Goal: Task Accomplishment & Management: Manage account settings

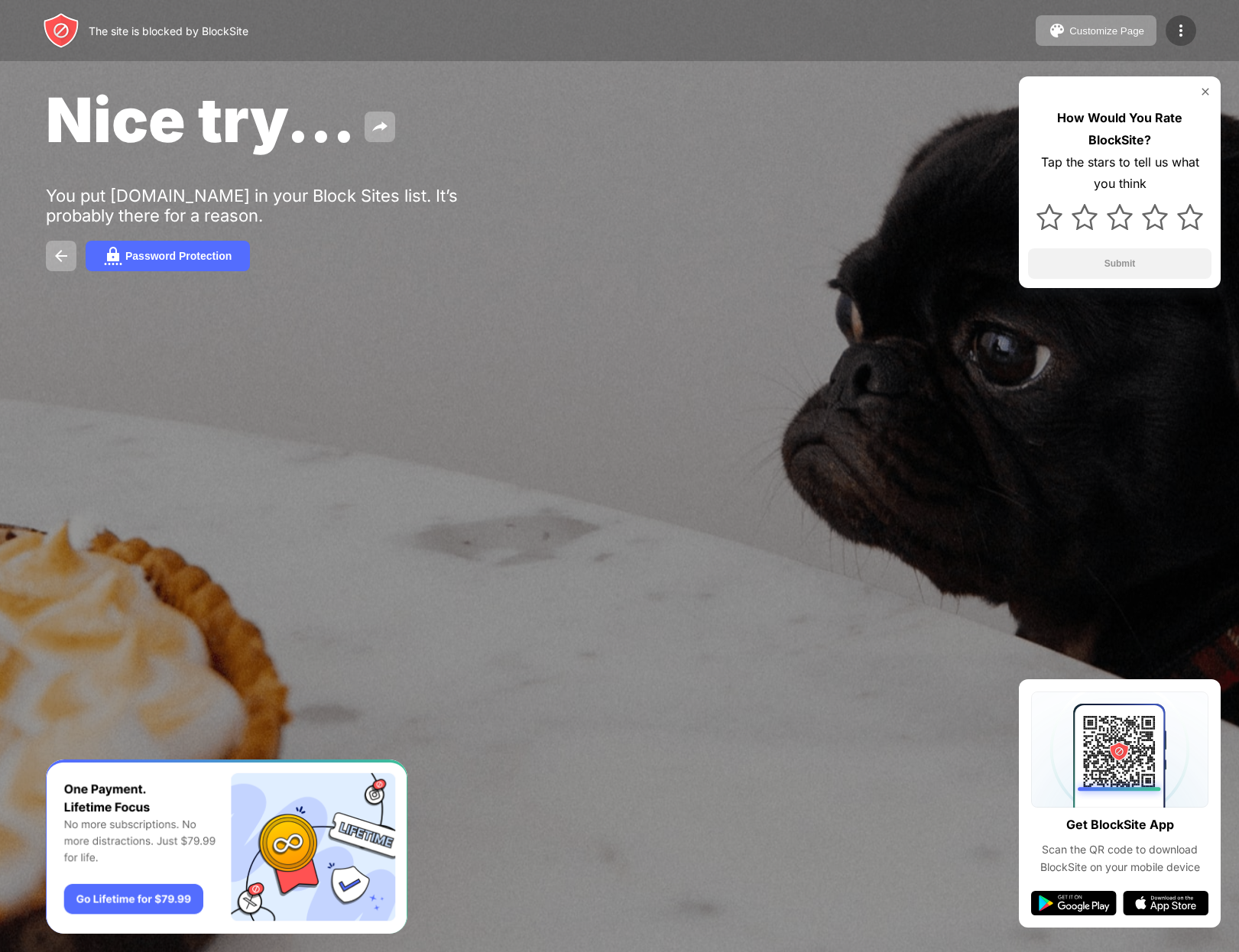
click at [1179, 26] on img at bounding box center [1180, 30] width 19 height 19
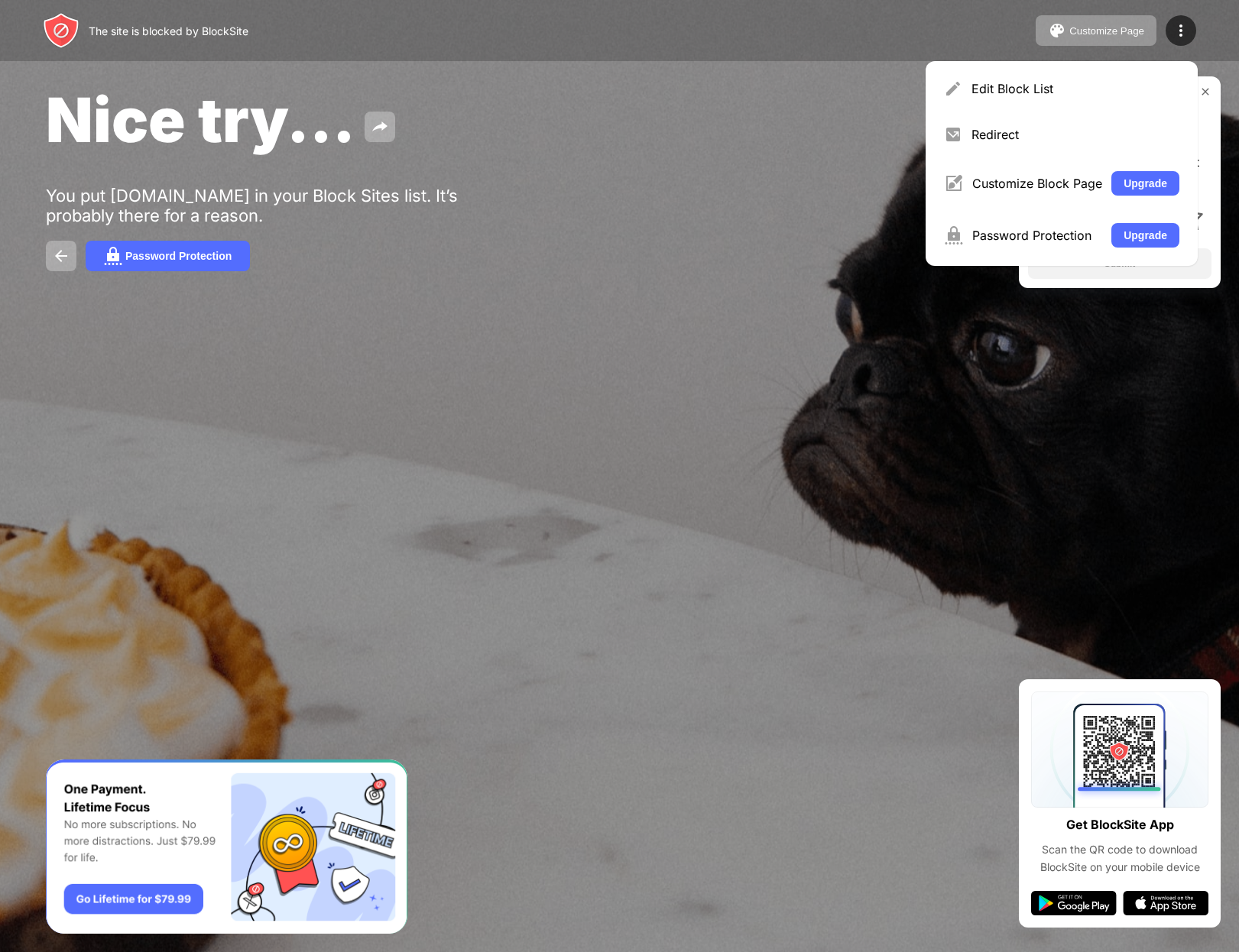
click at [974, 107] on div "Edit Block List Redirect Customize Block Page Upgrade Password Protection Upgra…" at bounding box center [1062, 162] width 272 height 204
click at [980, 100] on div "Edit Block List" at bounding box center [1061, 88] width 253 height 36
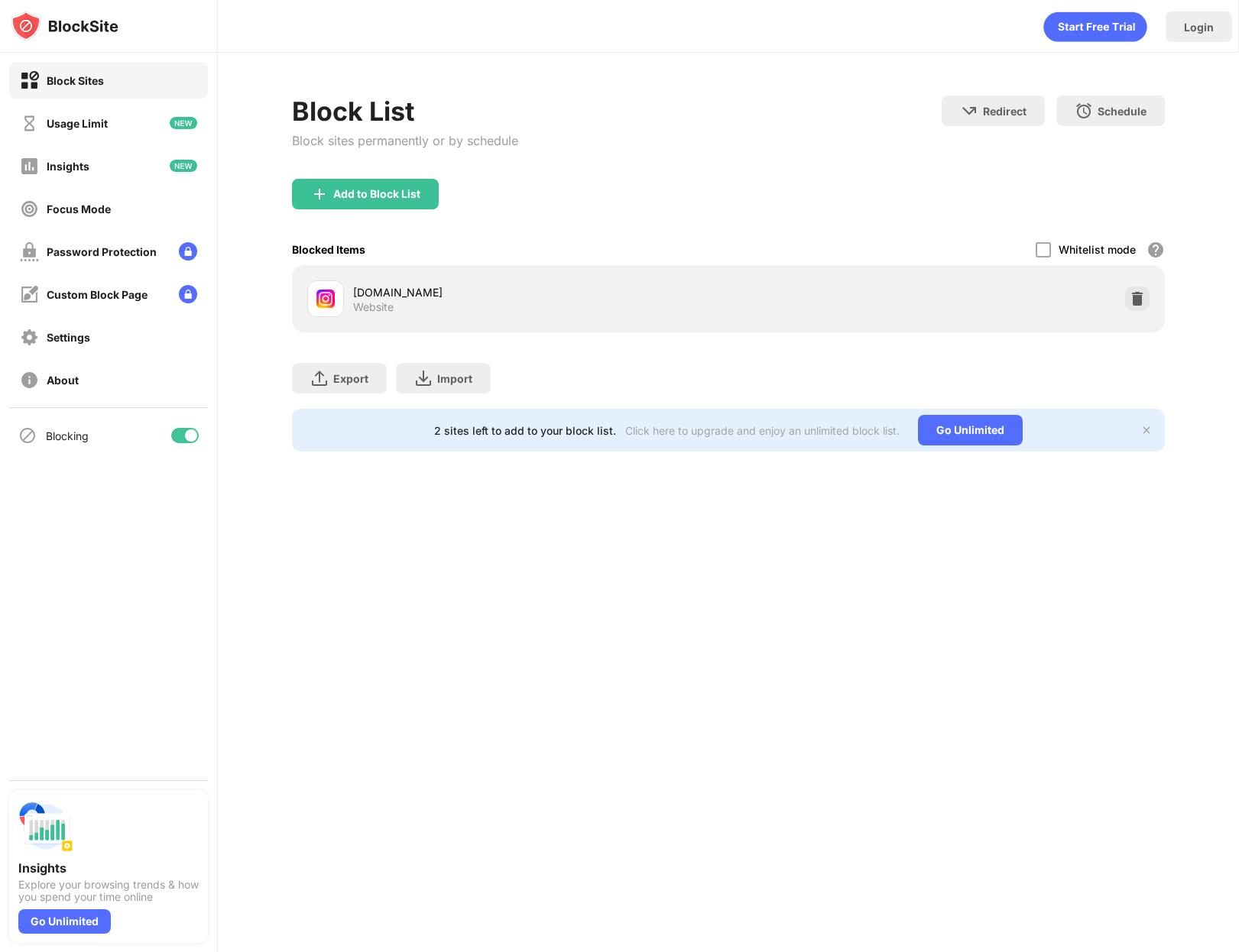
click at [1137, 296] on img at bounding box center [1137, 299] width 16 height 16
